Goal: Task Accomplishment & Management: Use online tool/utility

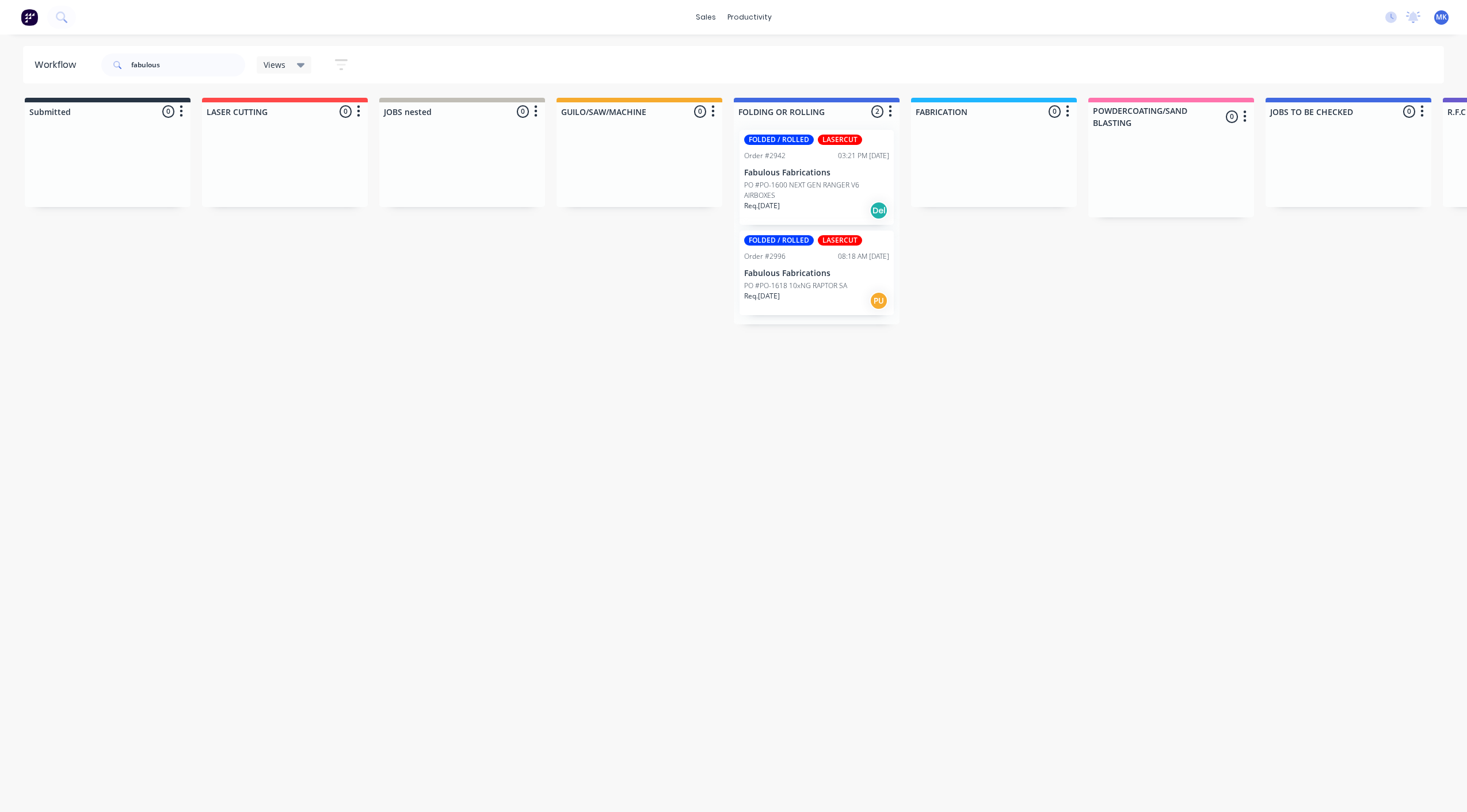
scroll to position [0, 254]
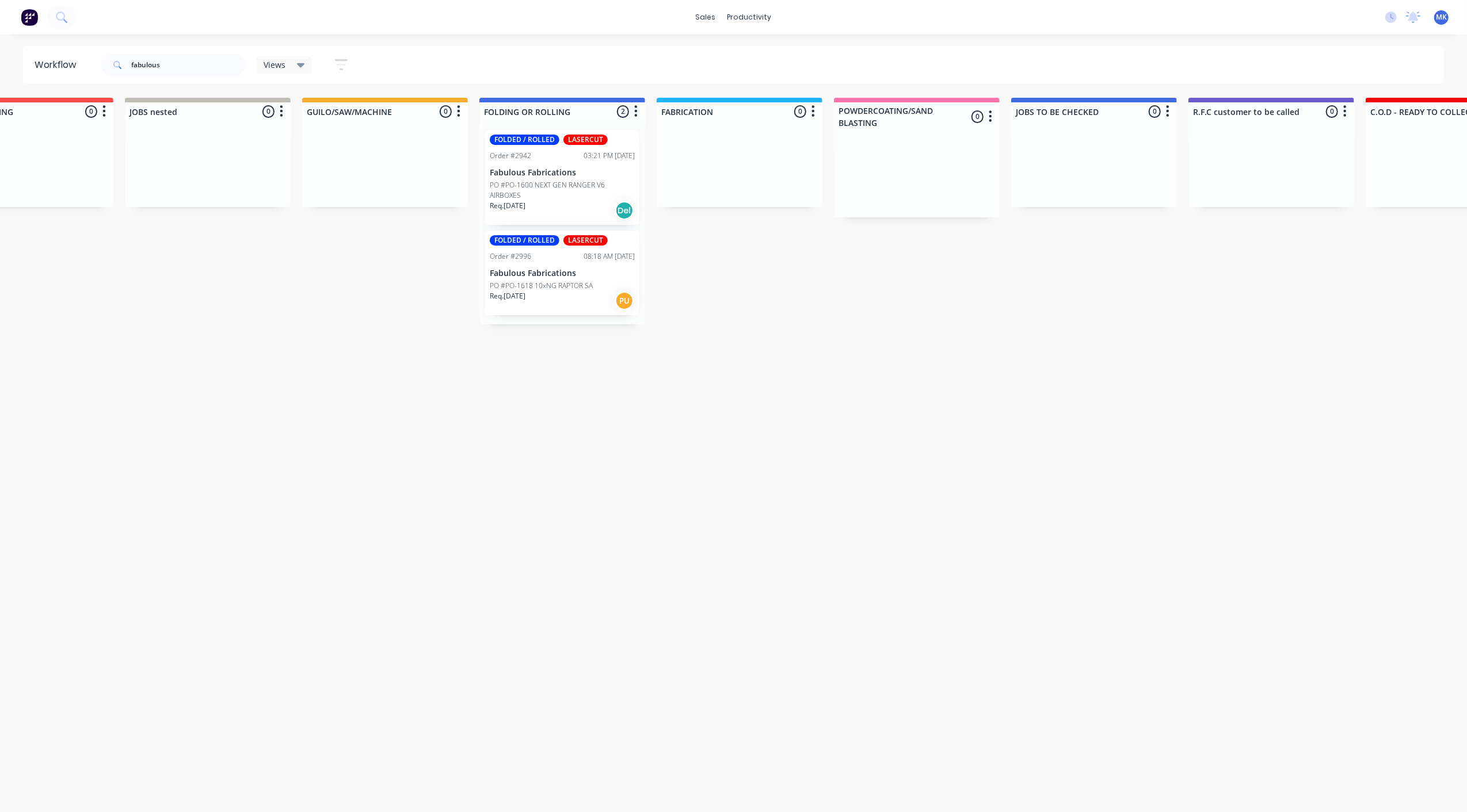
click at [648, 527] on div "Workflow fabulous Views Save new view None (Default) edit Show/Hide statuses Sh…" at bounding box center [480, 417] width 1467 height 743
drag, startPoint x: 313, startPoint y: 103, endPoint x: 300, endPoint y: 119, distance: 20.6
click at [313, 103] on div at bounding box center [384, 111] width 165 height 19
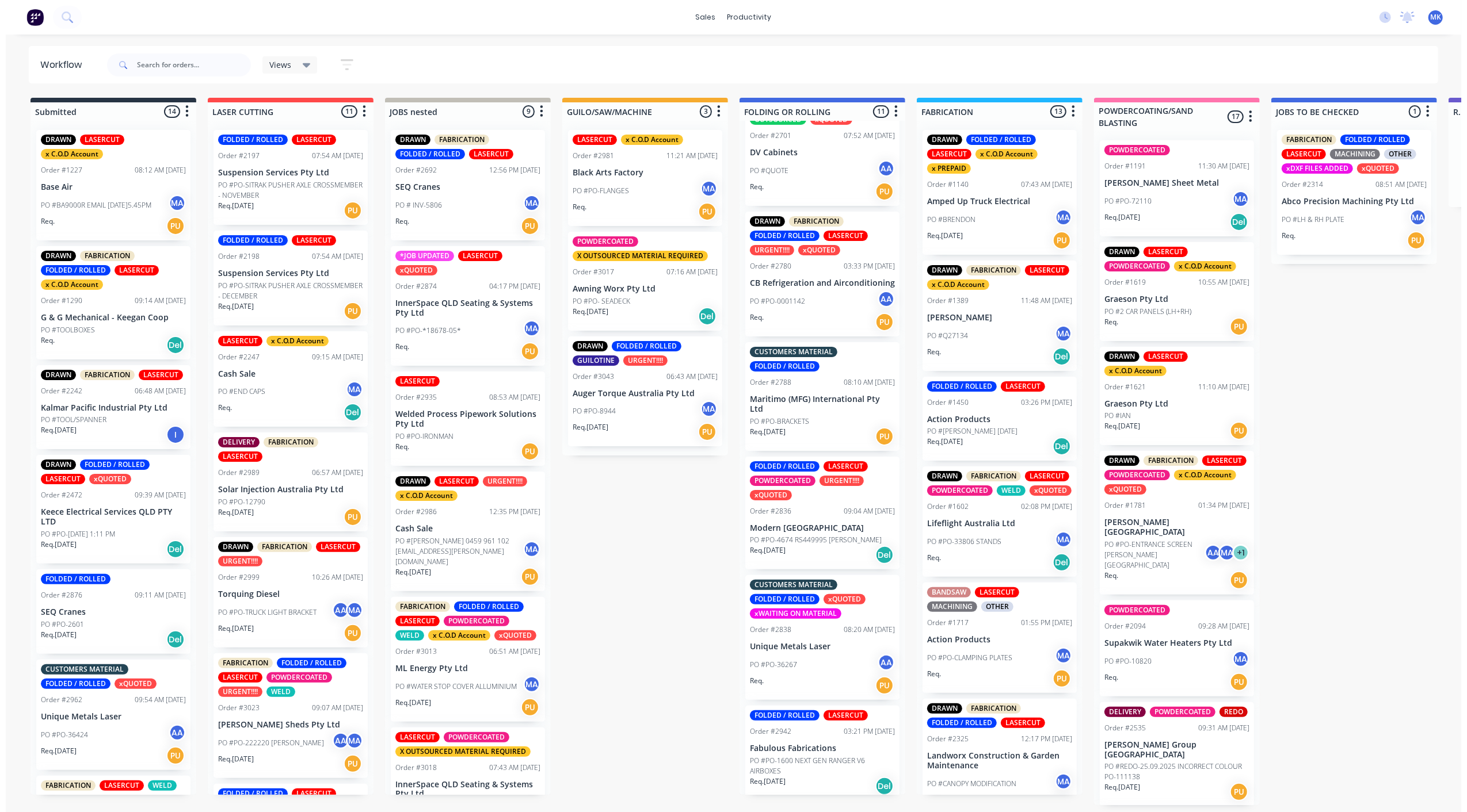
scroll to position [537, 0]
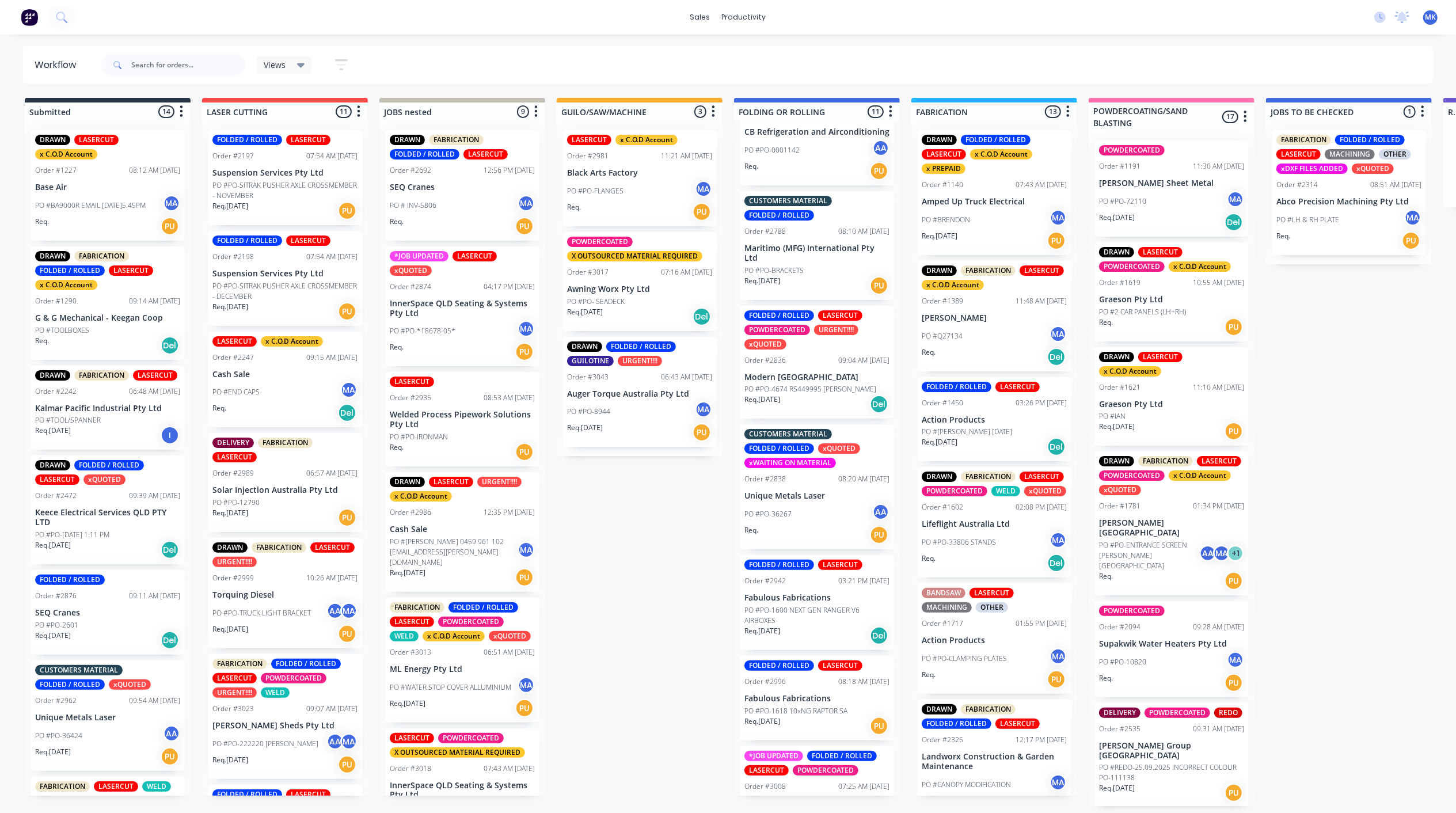
click at [146, 52] on div at bounding box center [173, 65] width 144 height 35
drag, startPoint x: 146, startPoint y: 52, endPoint x: 150, endPoint y: 63, distance: 11.7
click at [150, 63] on input "text" at bounding box center [188, 65] width 114 height 23
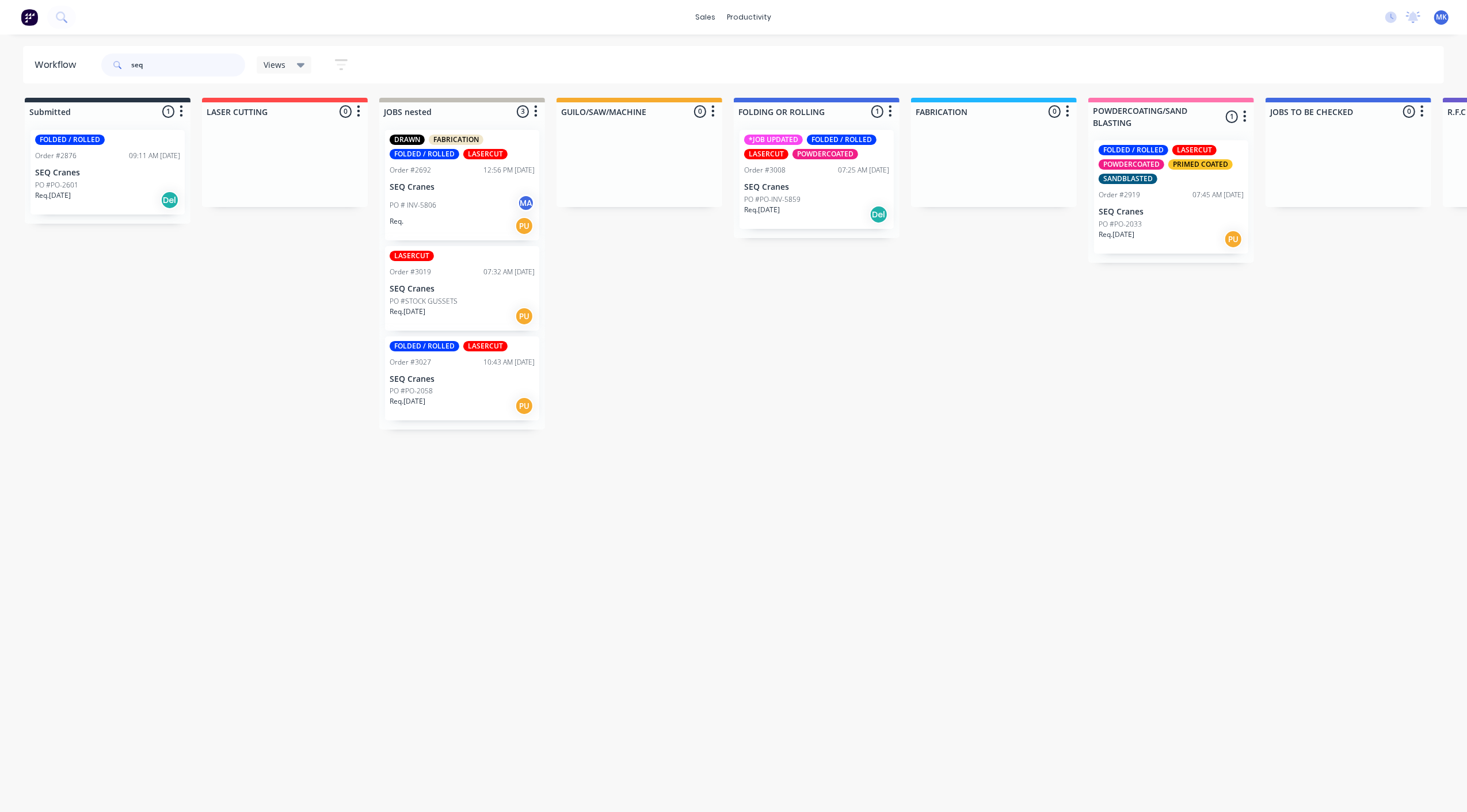
type input "seq"
click at [475, 307] on div "Req. [DATE] PU" at bounding box center [462, 317] width 145 height 19
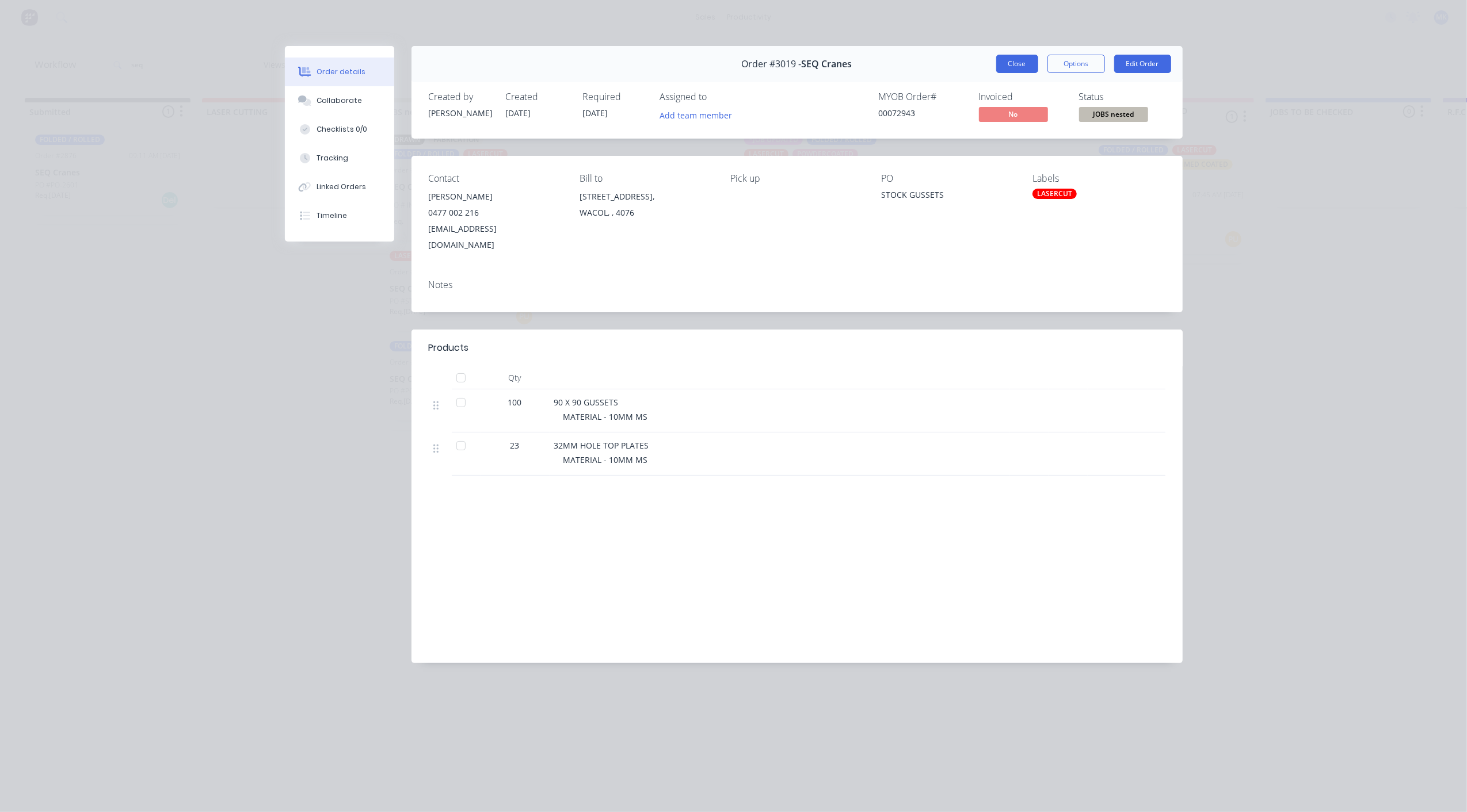
click at [1023, 61] on button "Close" at bounding box center [1017, 64] width 42 height 19
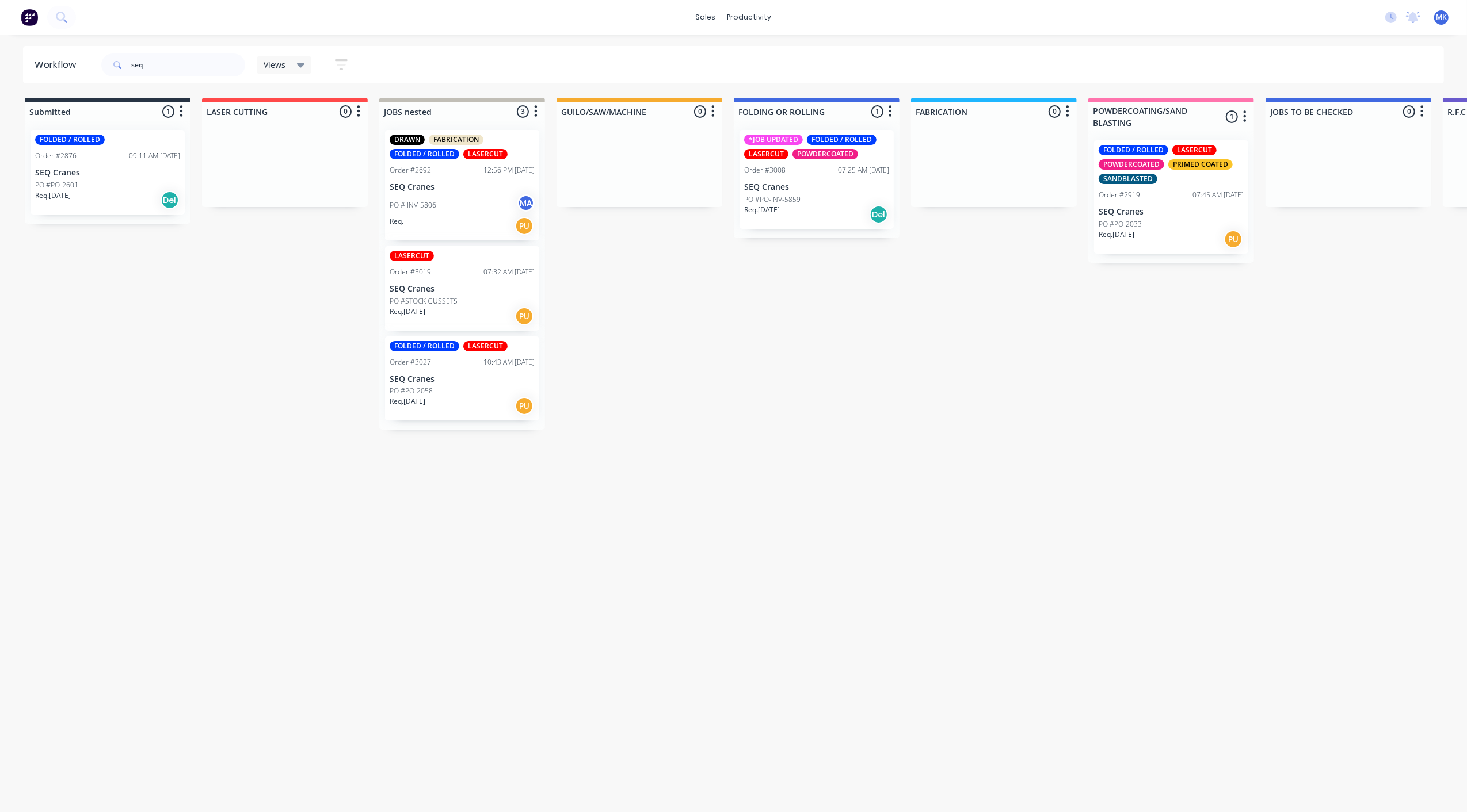
click at [501, 199] on div "PO # INV-5806 MA" at bounding box center [462, 205] width 145 height 22
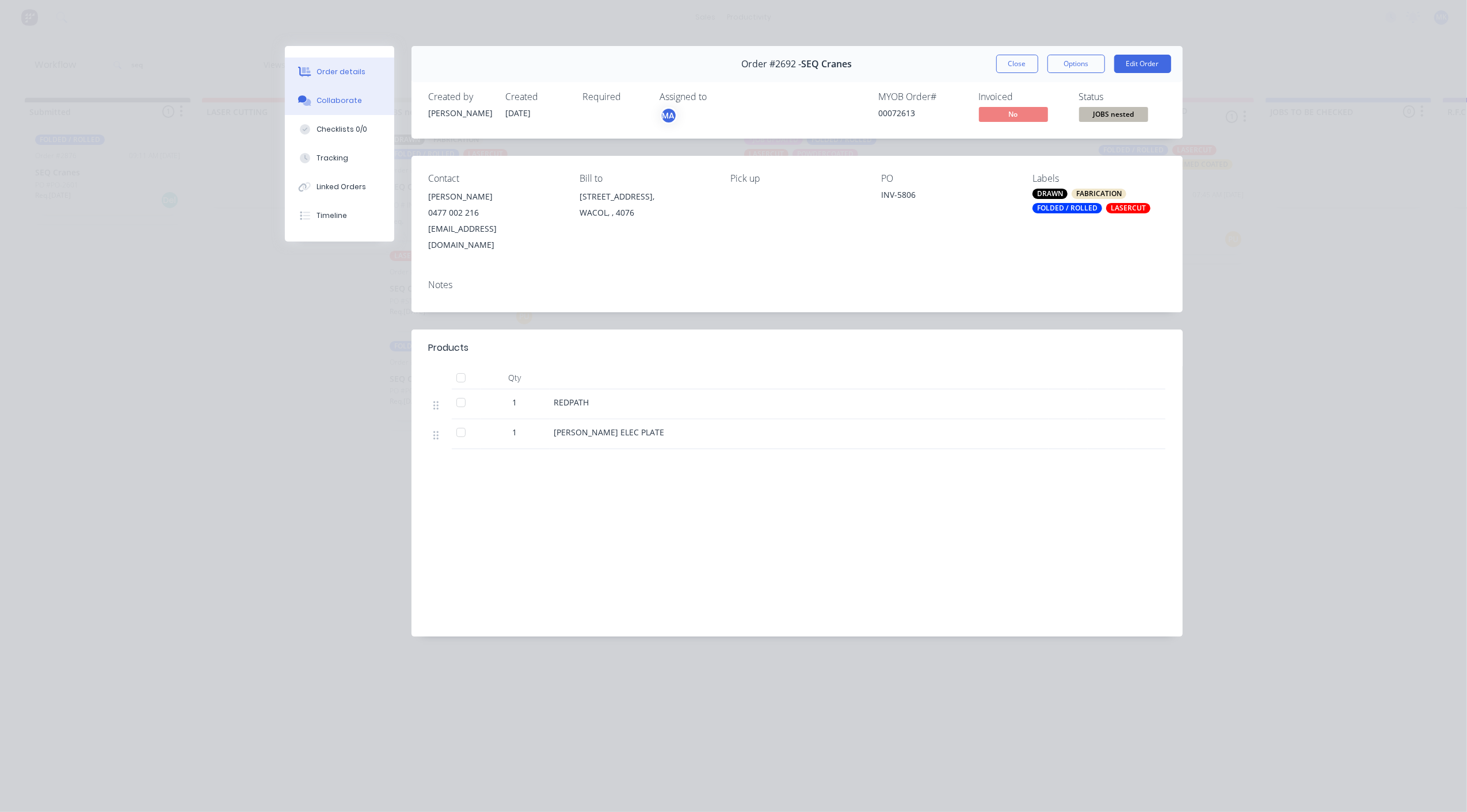
click at [353, 89] on button "Collaborate" at bounding box center [340, 101] width 110 height 29
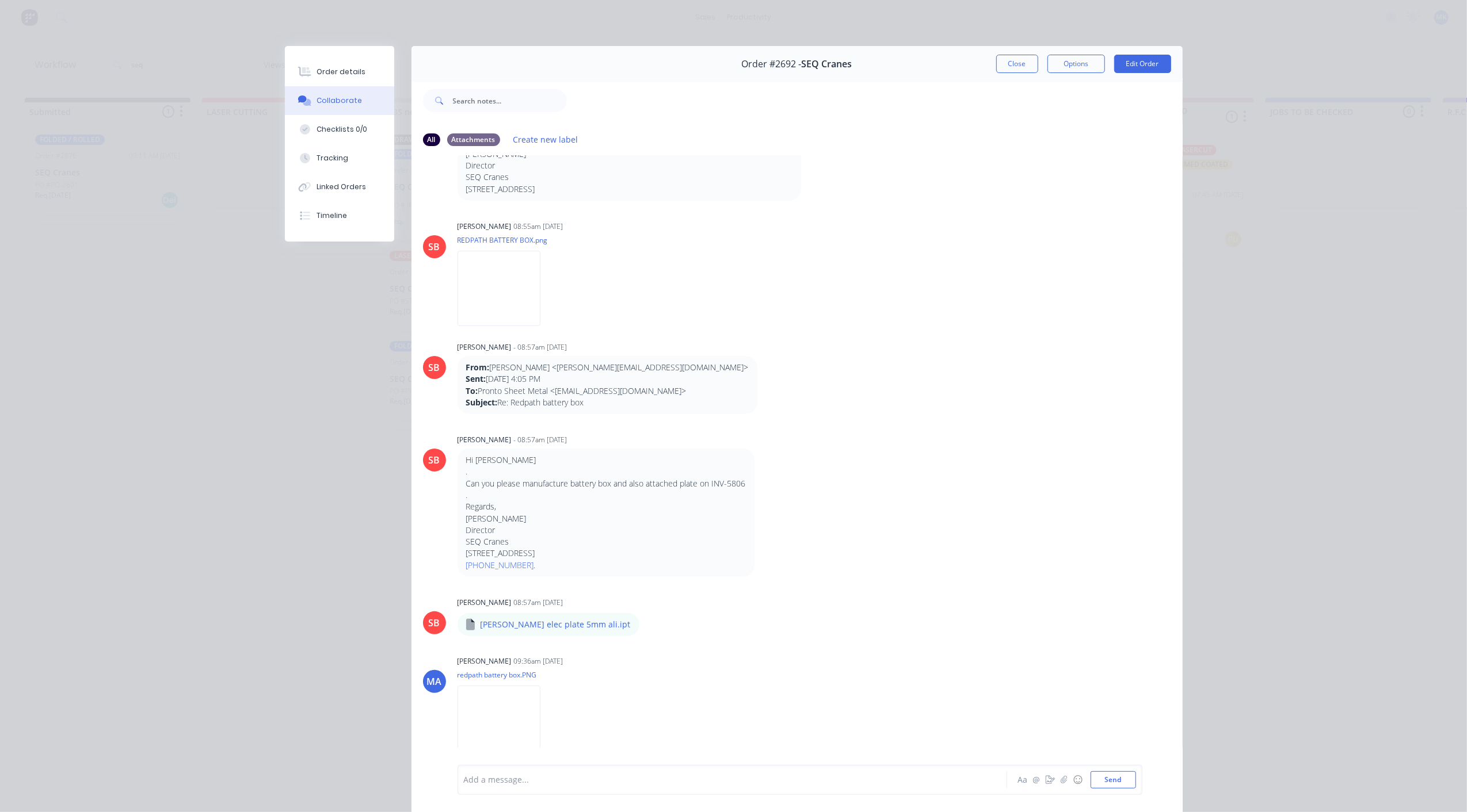
scroll to position [496, 0]
click at [519, 730] on img at bounding box center [499, 720] width 83 height 75
